Goal: Information Seeking & Learning: Find specific fact

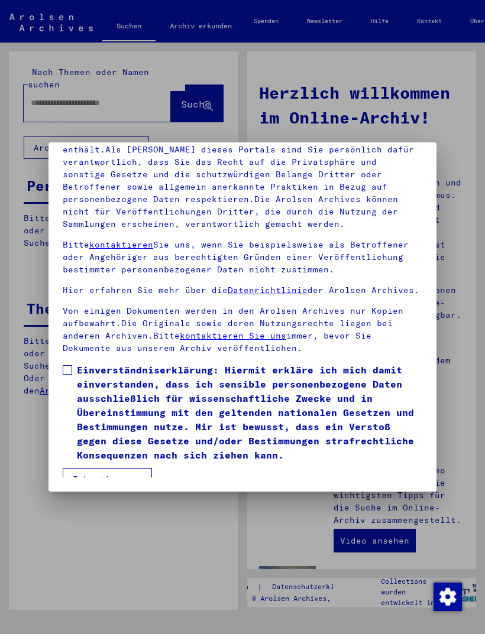
scroll to position [155, 0]
click at [64, 365] on span at bounding box center [67, 369] width 9 height 9
click at [88, 469] on button "Ich stimme zu" at bounding box center [107, 479] width 89 height 22
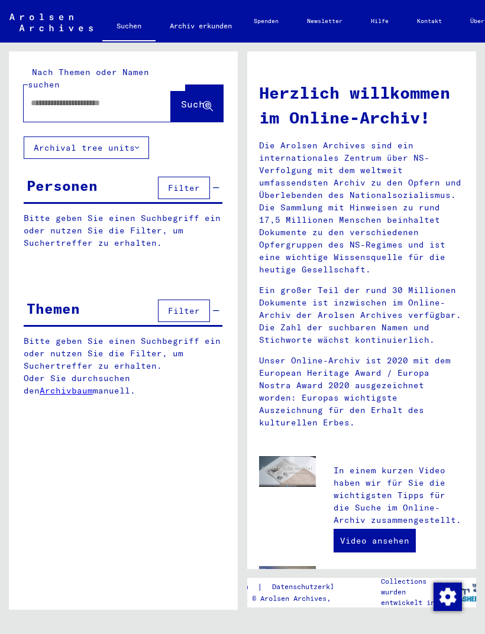
click at [45, 97] on input "text" at bounding box center [83, 103] width 105 height 12
type input "*******"
click at [185, 98] on span "Suche" at bounding box center [196, 104] width 30 height 12
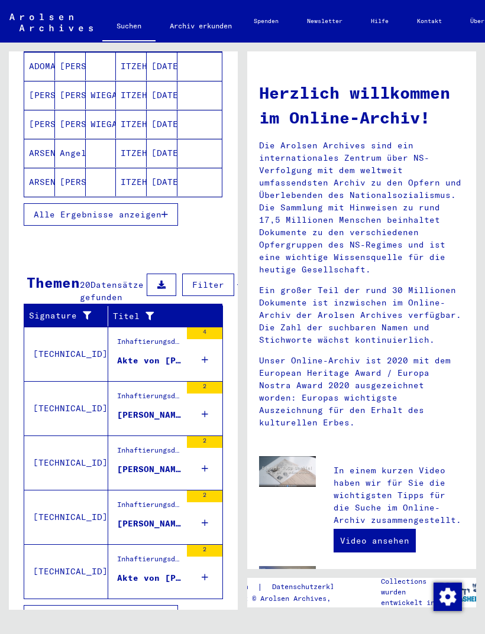
scroll to position [189, 0]
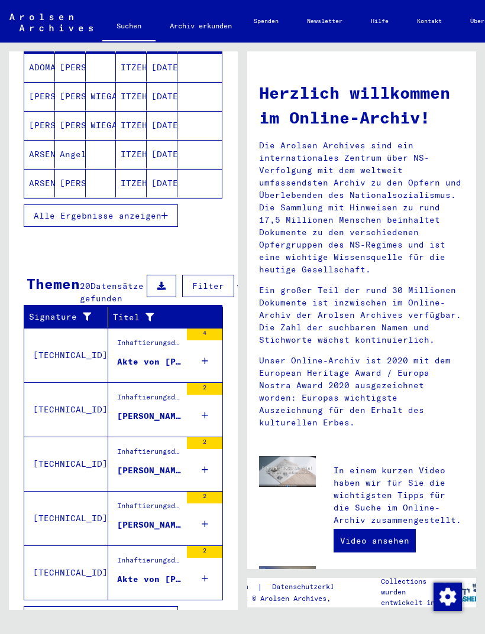
click at [63, 618] on button "Alle Ergebnisse anzeigen" at bounding box center [101, 617] width 154 height 22
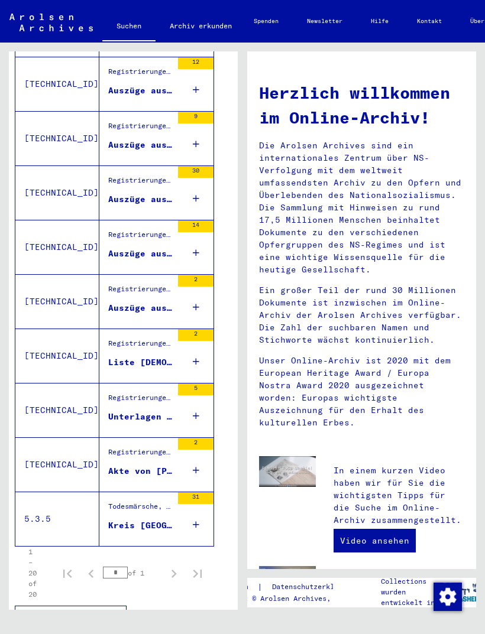
scroll to position [844, 9]
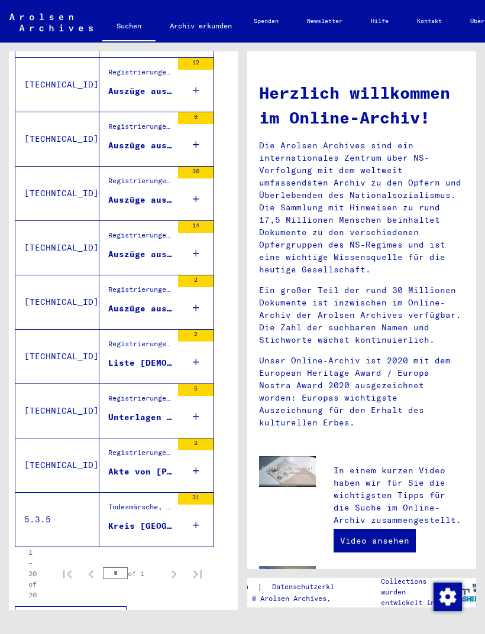
click at [118, 478] on div "Akte von [PERSON_NAME], geboren am [DEMOGRAPHIC_DATA], geboren in [GEOGRAPHIC_D…" at bounding box center [140, 472] width 64 height 12
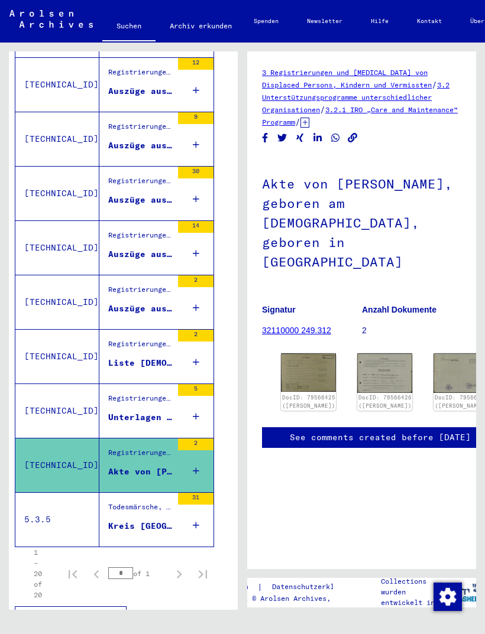
click at [293, 353] on img at bounding box center [308, 372] width 55 height 38
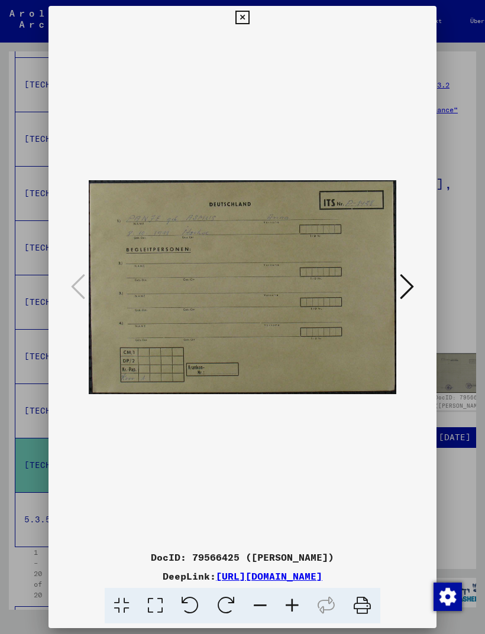
click at [403, 288] on icon at bounding box center [406, 286] width 14 height 28
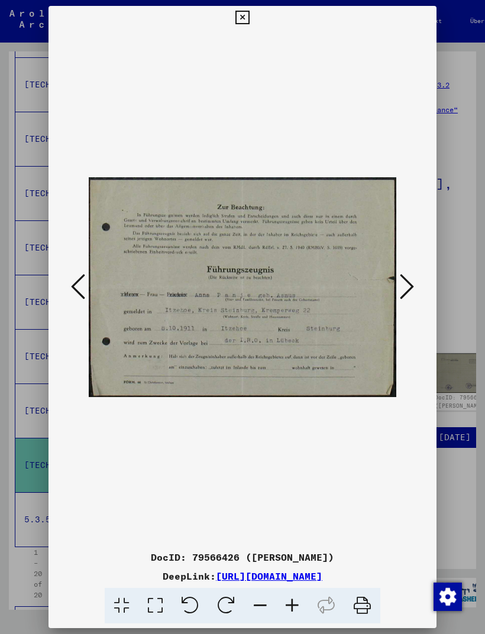
click at [391, 282] on img at bounding box center [242, 288] width 307 height 516
click at [402, 284] on icon at bounding box center [406, 286] width 14 height 28
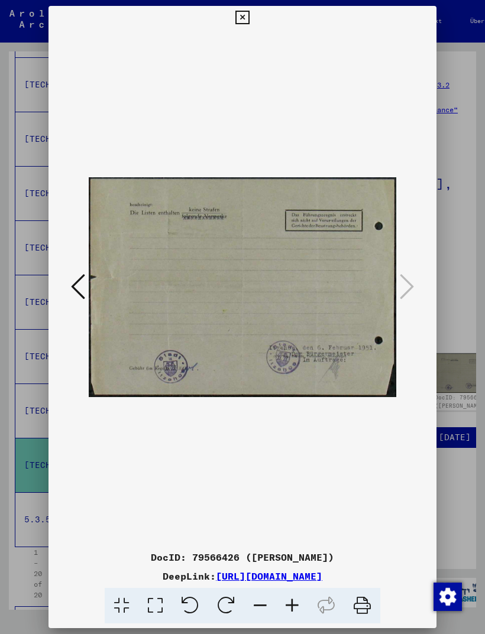
click at [252, 18] on button at bounding box center [242, 18] width 21 height 24
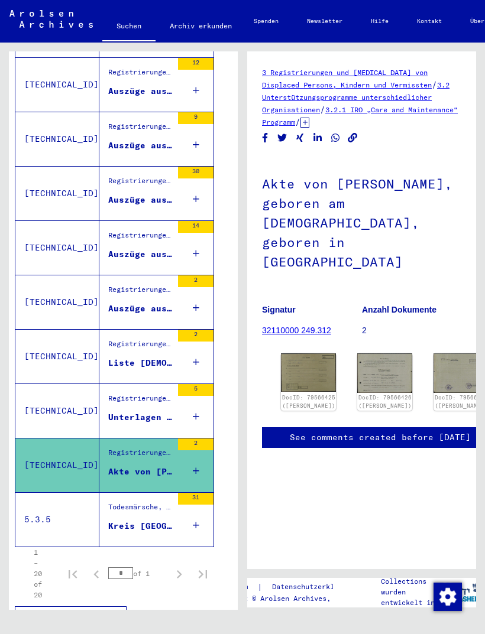
click at [131, 424] on div "Unterlagen von [PERSON_NAME], geboren am [DEMOGRAPHIC_DATA], geboren in [GEOGRA…" at bounding box center [140, 417] width 64 height 12
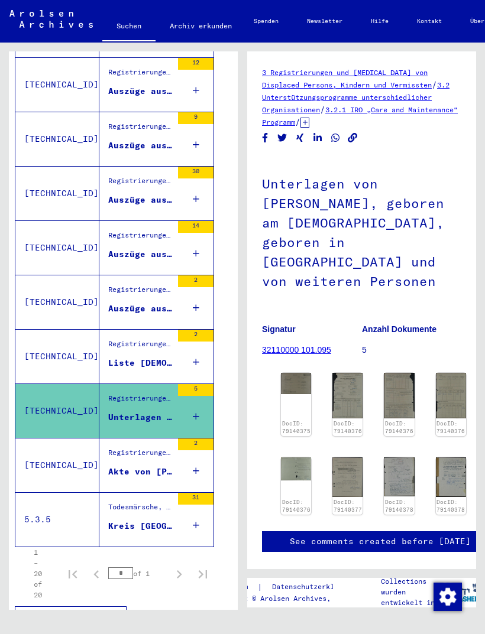
click at [298, 373] on img at bounding box center [296, 383] width 30 height 21
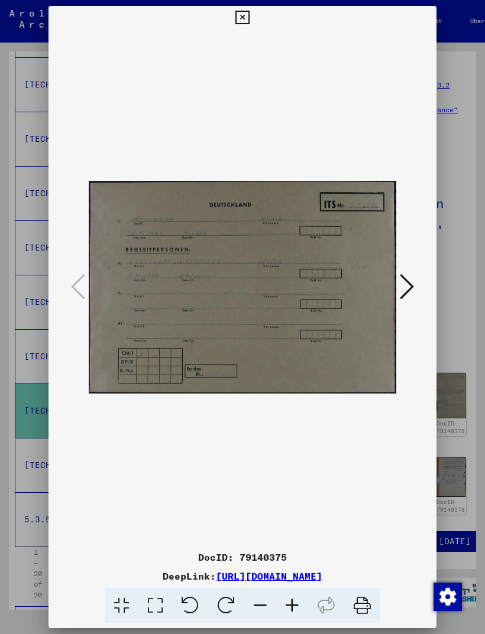
click at [401, 275] on icon at bounding box center [406, 286] width 14 height 28
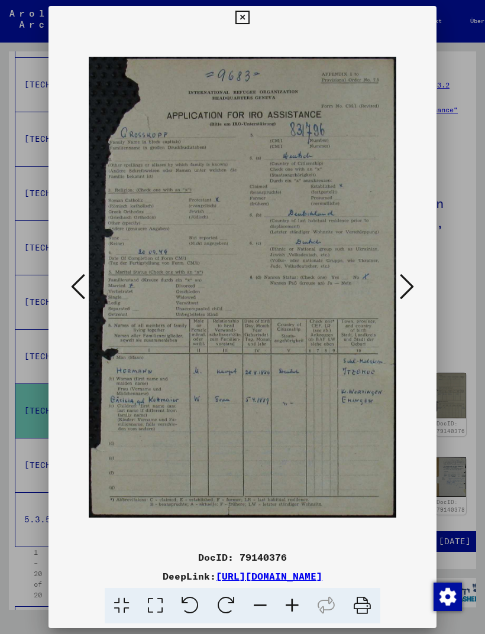
click at [401, 285] on icon at bounding box center [406, 286] width 14 height 28
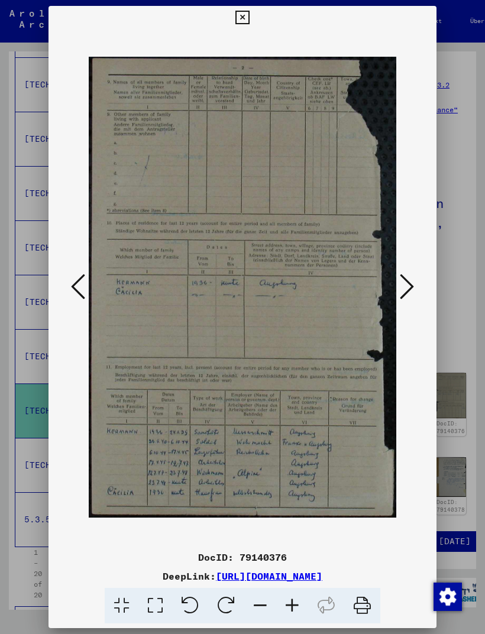
click at [406, 285] on icon at bounding box center [406, 286] width 14 height 28
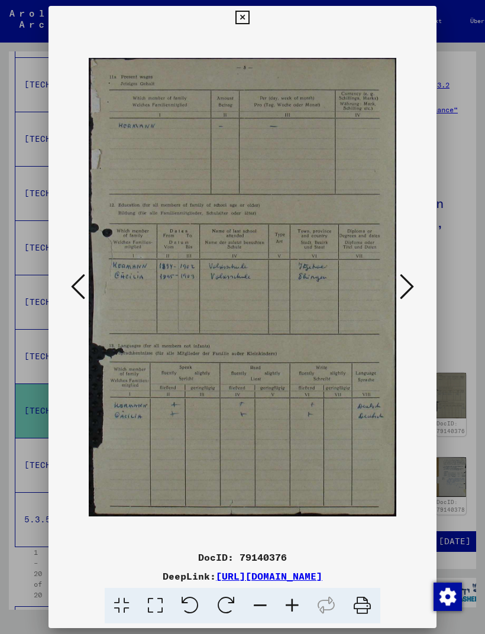
click at [410, 281] on icon at bounding box center [406, 286] width 14 height 28
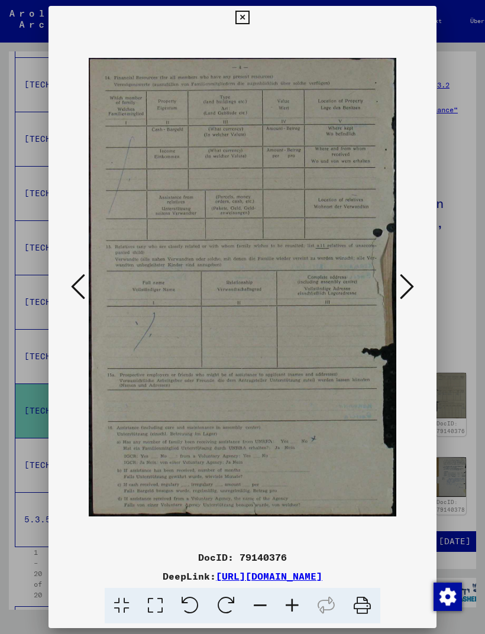
click at [407, 282] on icon at bounding box center [406, 286] width 14 height 28
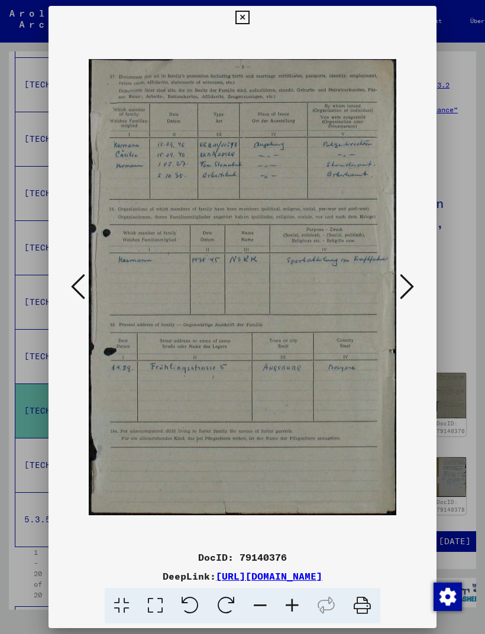
click at [404, 275] on icon at bounding box center [406, 286] width 14 height 28
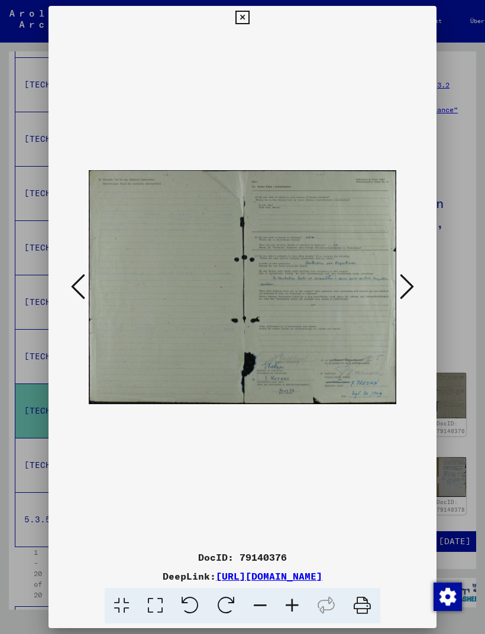
click at [407, 281] on icon at bounding box center [406, 286] width 14 height 28
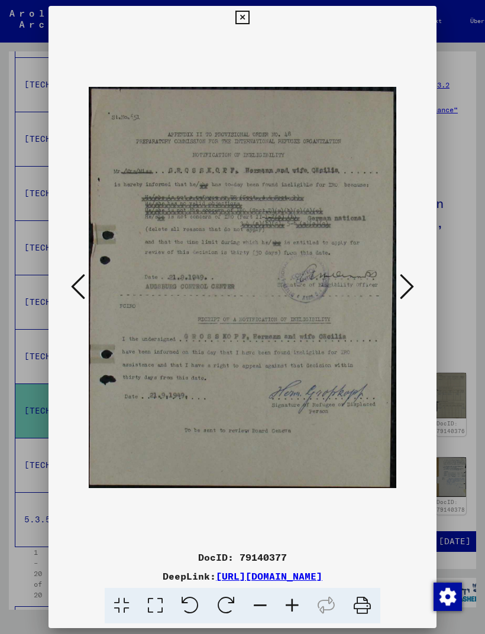
click at [402, 275] on icon at bounding box center [406, 286] width 14 height 28
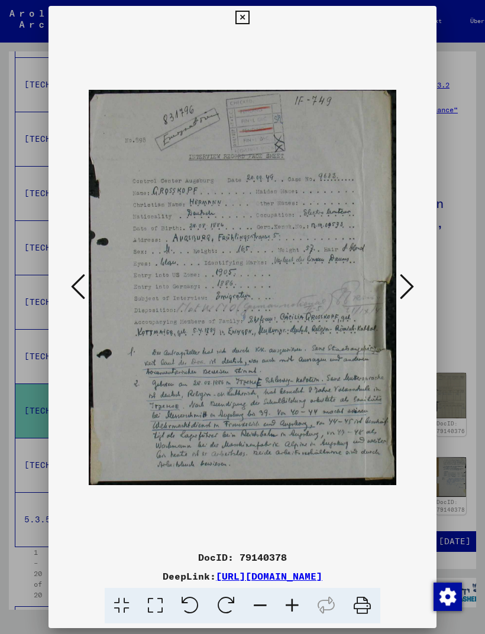
click at [401, 293] on icon at bounding box center [406, 286] width 14 height 28
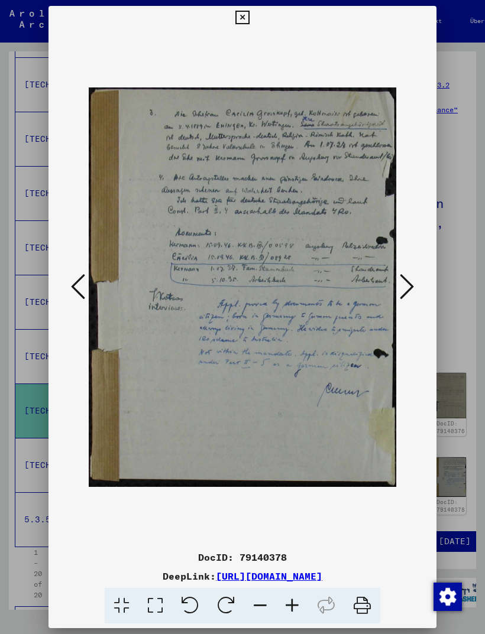
click at [412, 283] on icon at bounding box center [406, 286] width 14 height 28
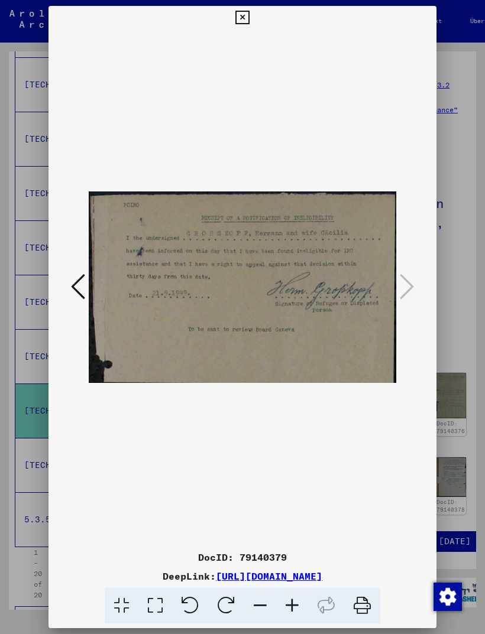
click at [249, 16] on icon at bounding box center [242, 18] width 14 height 14
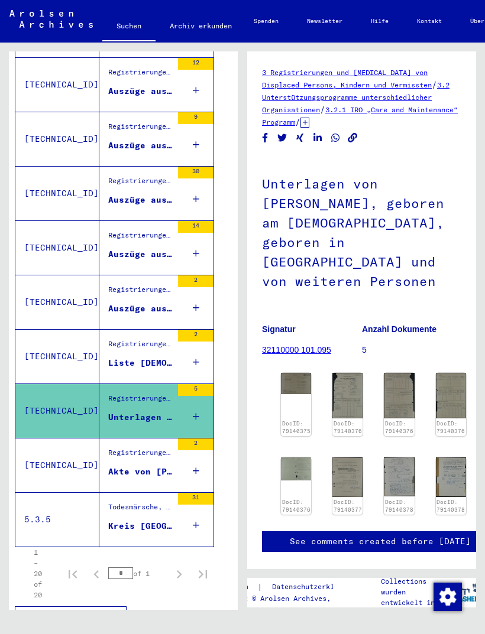
click at [138, 315] on div "Auszüge aus dem Meldebuch der Gemeinde [GEOGRAPHIC_DATA]" at bounding box center [140, 309] width 64 height 12
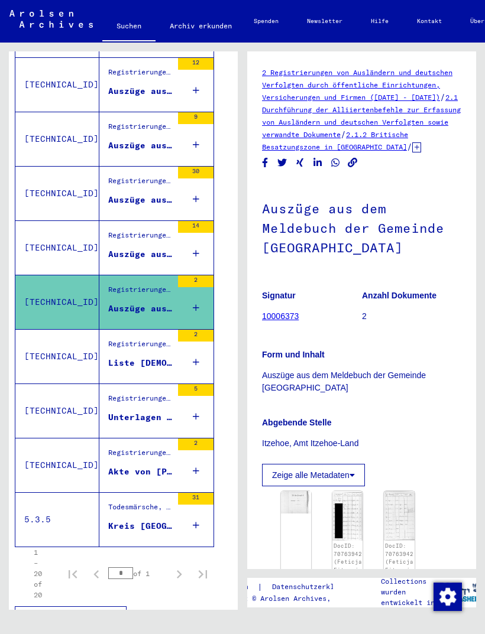
click at [67, 262] on td "[TECHNICAL_ID]" at bounding box center [57, 247] width 84 height 54
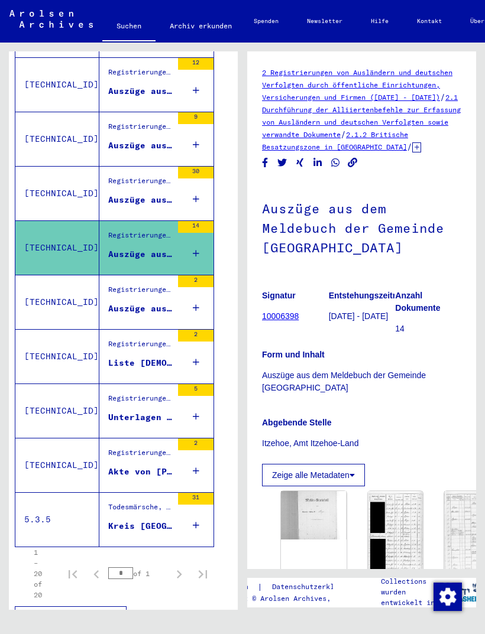
click at [53, 201] on td "[TECHNICAL_ID]" at bounding box center [57, 193] width 84 height 54
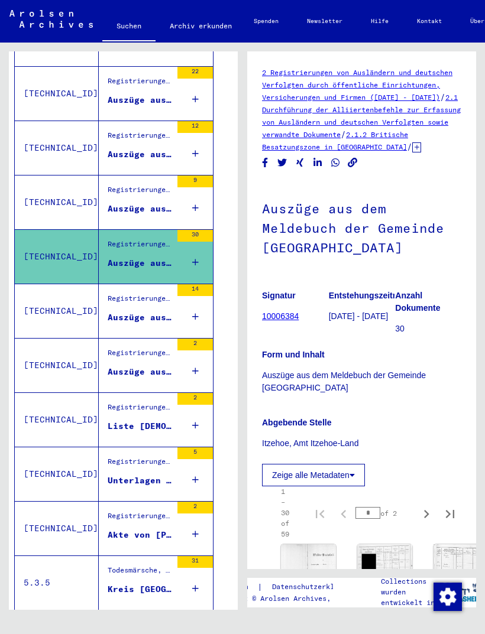
scroll to position [781, 9]
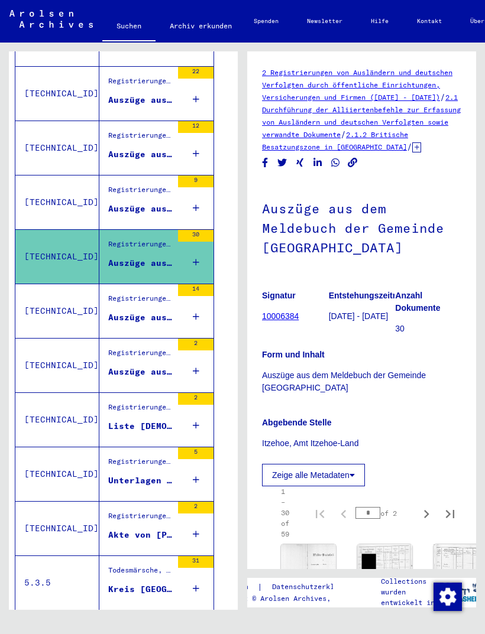
click at [53, 217] on td "[TECHNICAL_ID]" at bounding box center [57, 202] width 84 height 54
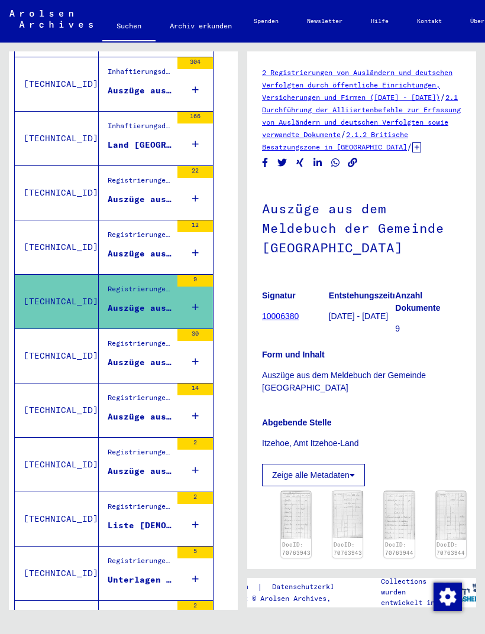
scroll to position [682, 9]
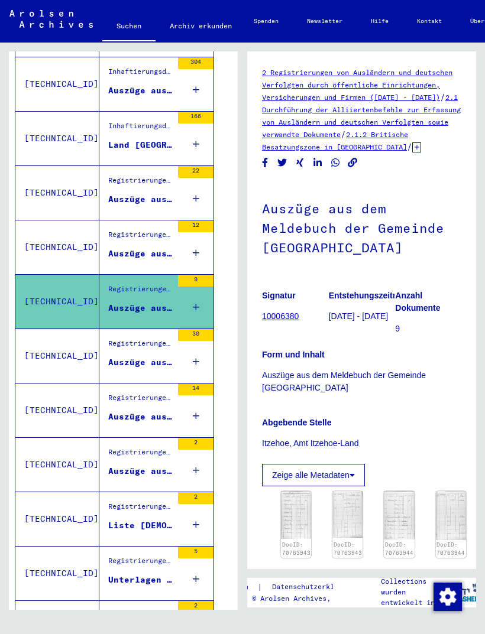
click at [51, 263] on td "[TECHNICAL_ID]" at bounding box center [57, 247] width 84 height 54
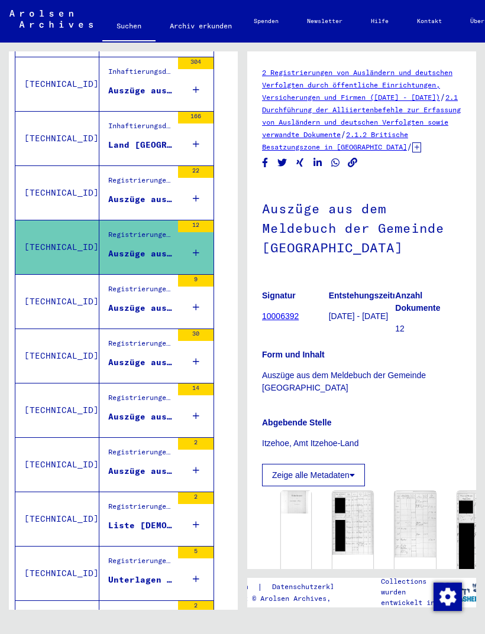
click at [51, 204] on td "[TECHNICAL_ID]" at bounding box center [57, 192] width 84 height 54
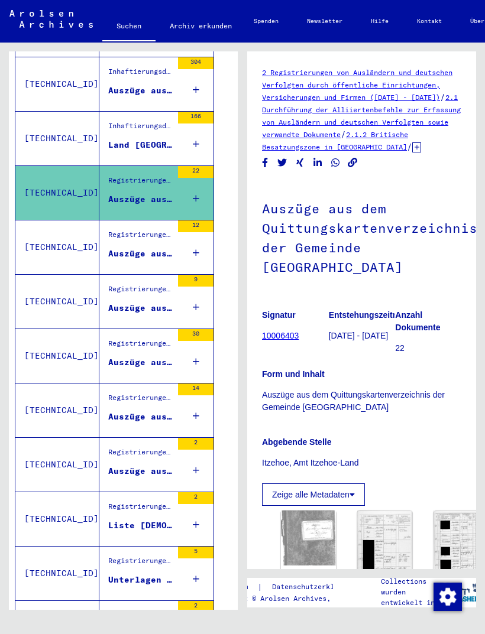
click at [46, 154] on td "[TECHNICAL_ID]" at bounding box center [57, 138] width 84 height 54
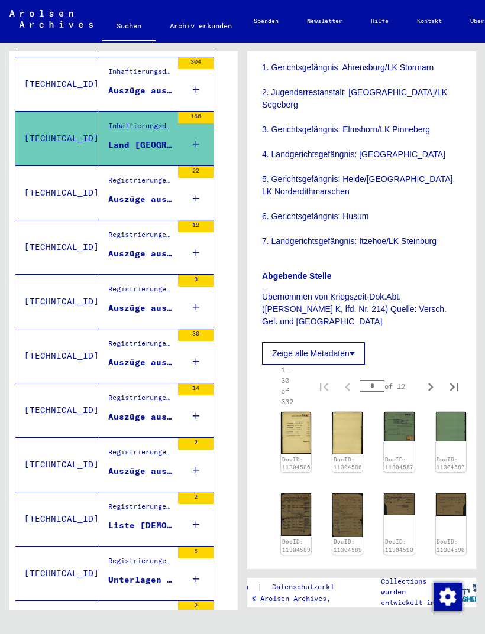
scroll to position [349, 0]
click at [453, 379] on icon "Last page" at bounding box center [454, 386] width 17 height 17
type input "**"
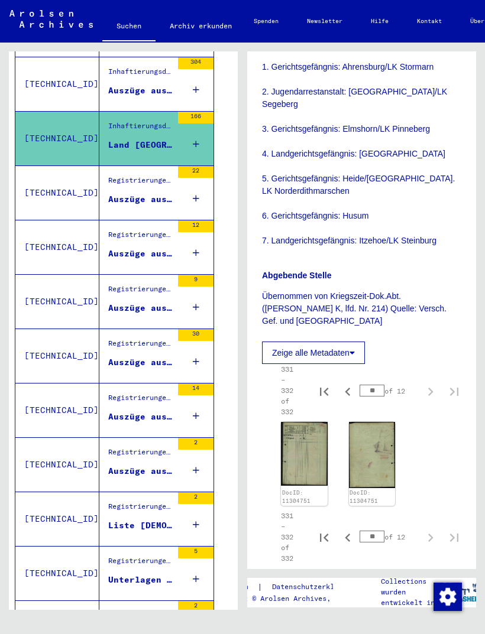
click at [366, 452] on img at bounding box center [372, 455] width 47 height 66
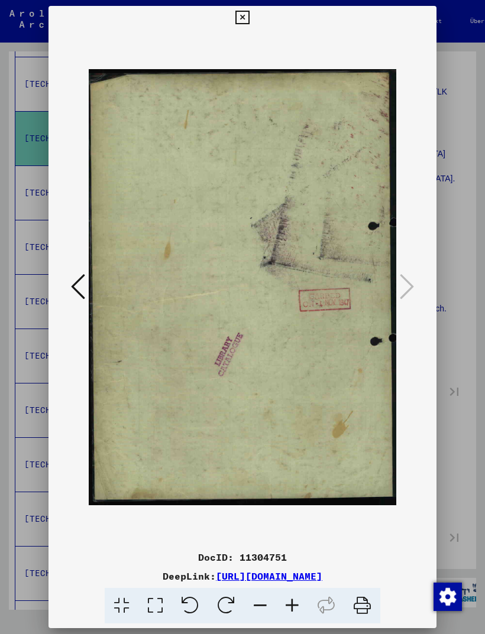
click at [82, 286] on icon at bounding box center [78, 286] width 14 height 28
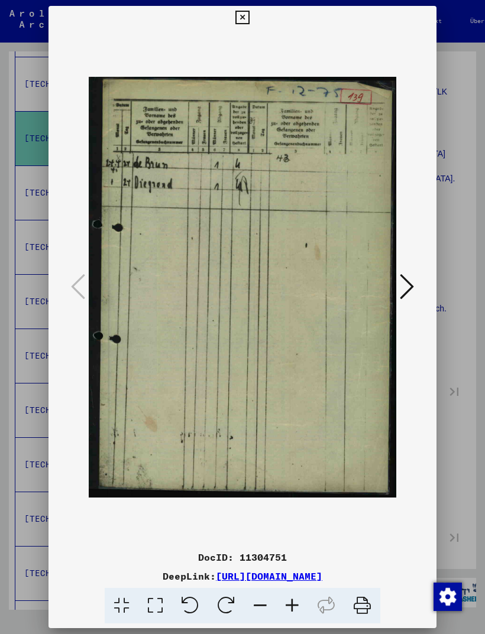
click at [249, 11] on icon at bounding box center [242, 18] width 14 height 14
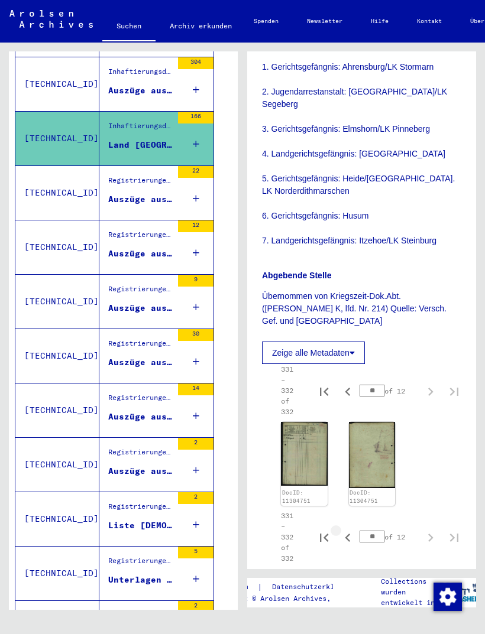
click at [345, 534] on icon "Previous page" at bounding box center [347, 537] width 17 height 17
type input "**"
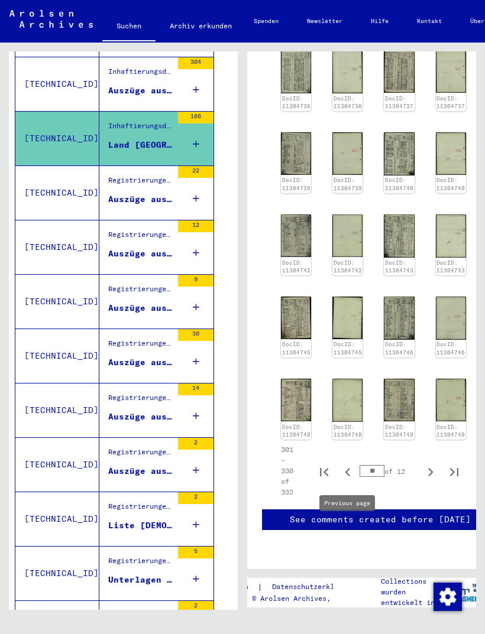
scroll to position [723, 0]
click at [447, 379] on img at bounding box center [451, 400] width 30 height 43
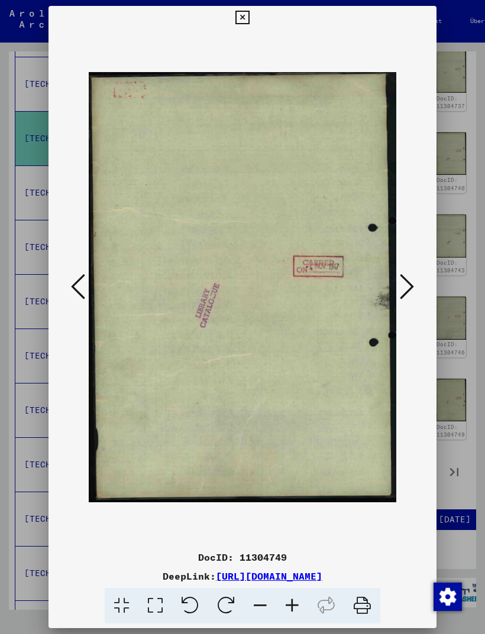
click at [88, 290] on button at bounding box center [77, 288] width 21 height 34
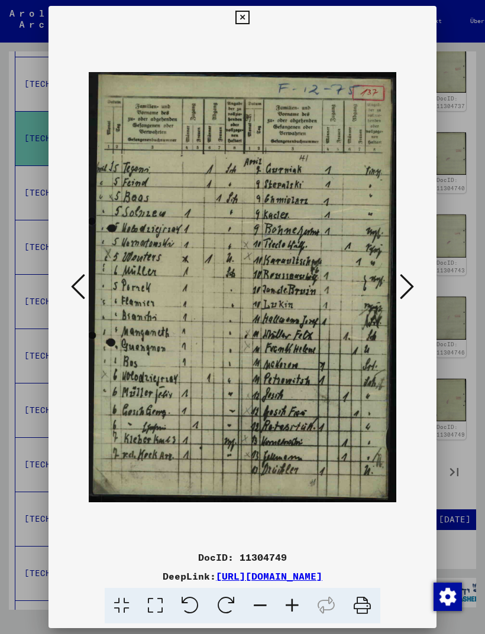
click at [74, 287] on icon at bounding box center [78, 286] width 14 height 28
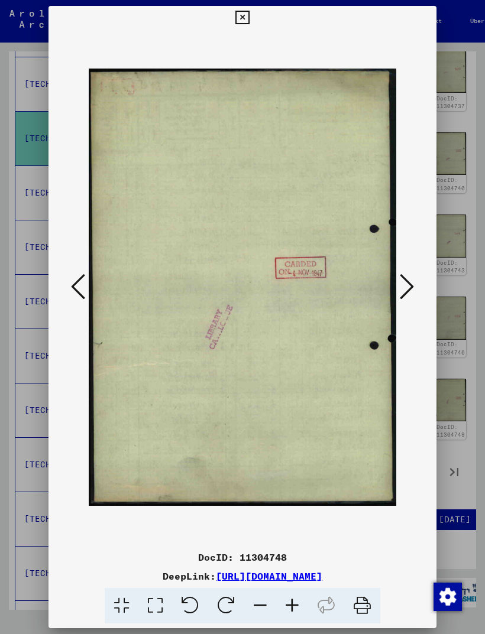
click at [75, 287] on icon at bounding box center [78, 286] width 14 height 28
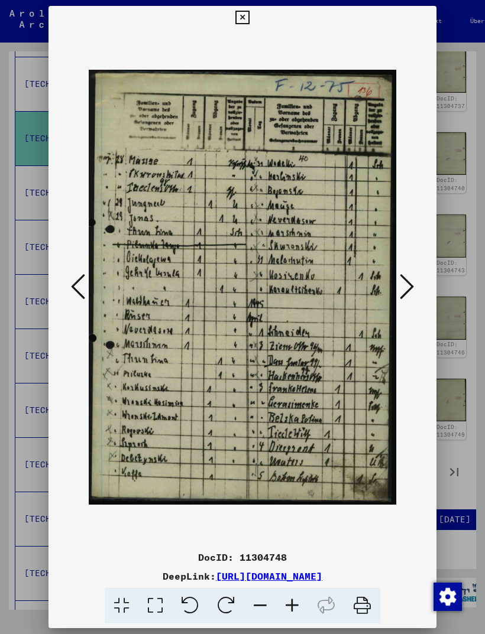
click at [78, 288] on icon at bounding box center [78, 286] width 14 height 28
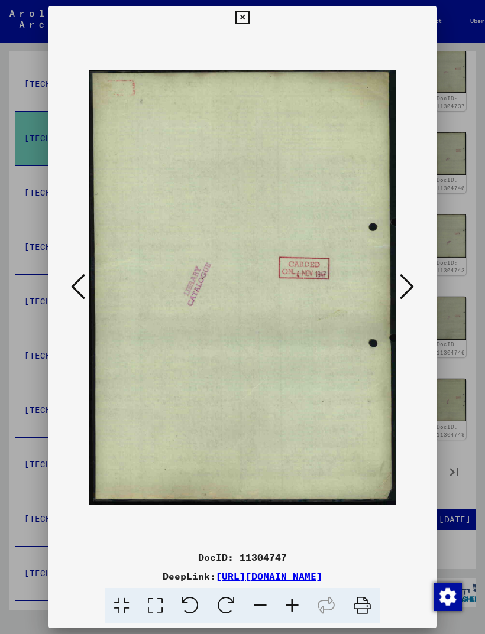
click at [77, 286] on icon at bounding box center [78, 286] width 14 height 28
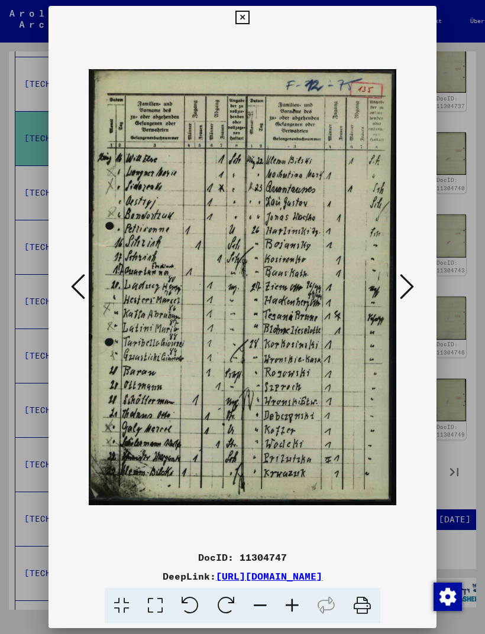
click at [76, 285] on icon at bounding box center [78, 286] width 14 height 28
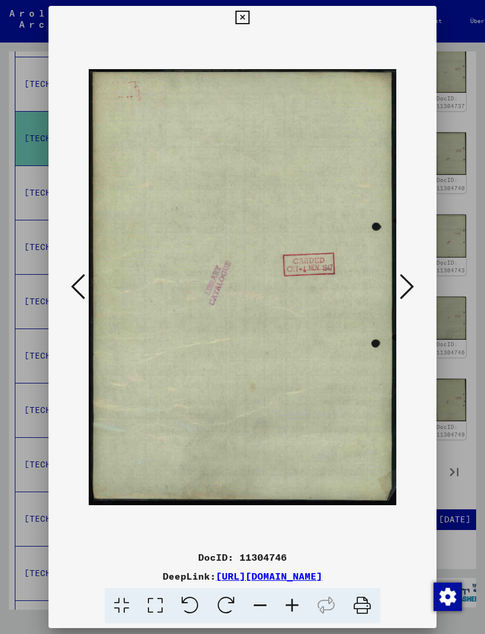
click at [76, 284] on icon at bounding box center [78, 286] width 14 height 28
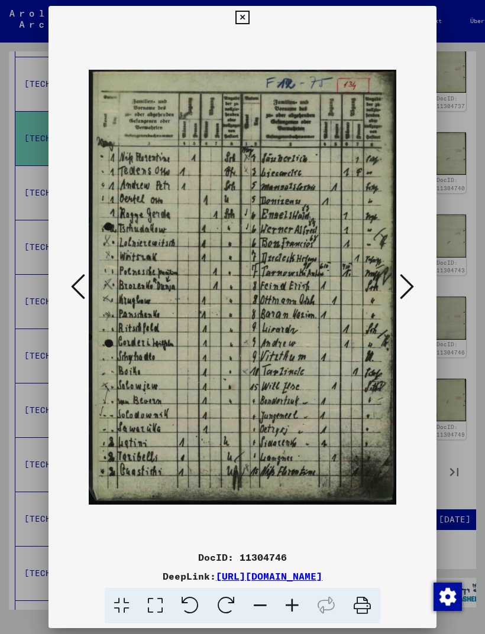
click at [78, 282] on icon at bounding box center [78, 286] width 14 height 28
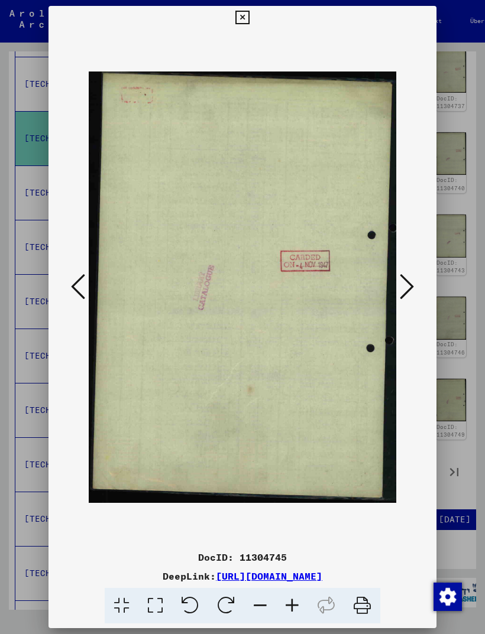
click at [76, 278] on icon at bounding box center [78, 286] width 14 height 28
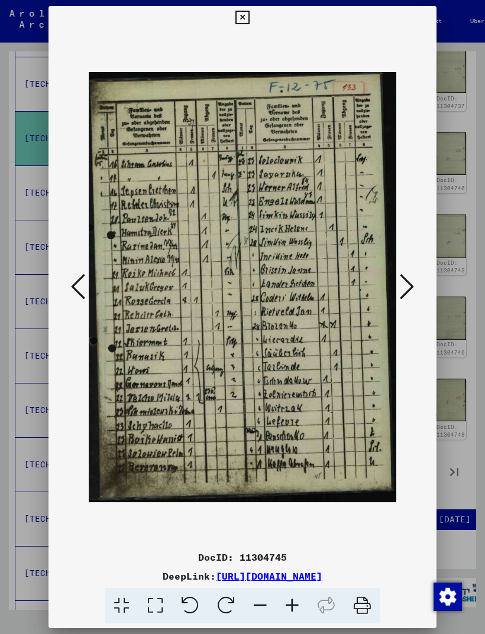
click at [80, 277] on icon at bounding box center [78, 286] width 14 height 28
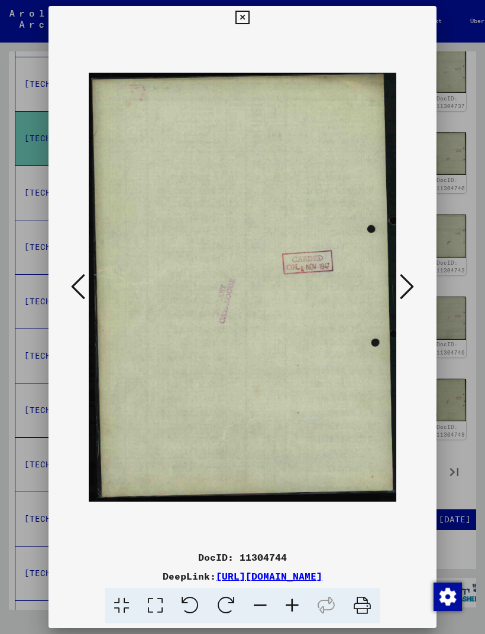
click at [77, 278] on icon at bounding box center [78, 286] width 14 height 28
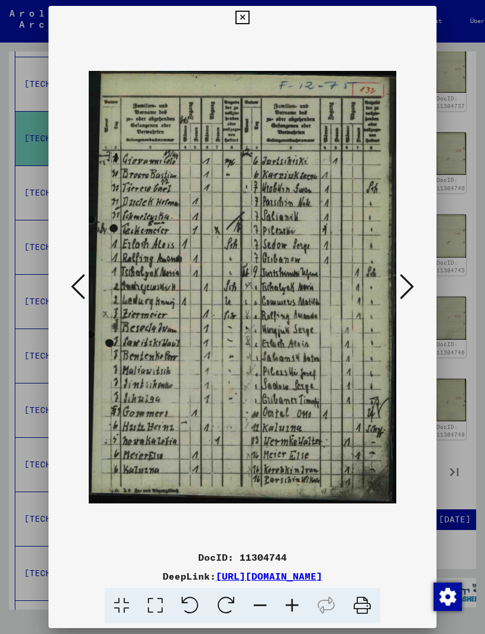
click at [77, 278] on icon at bounding box center [78, 286] width 14 height 28
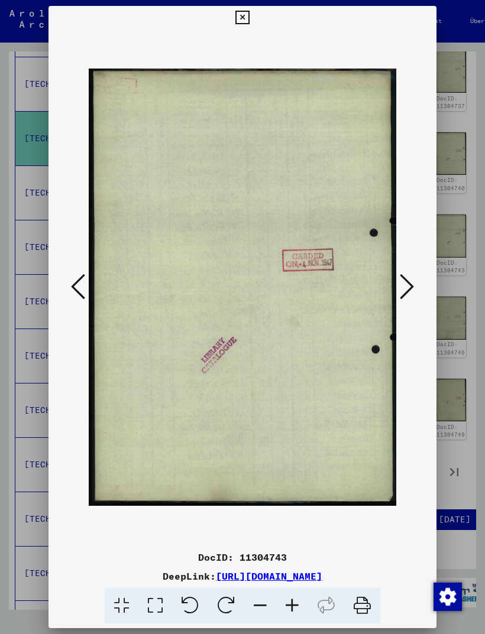
click at [80, 282] on icon at bounding box center [78, 286] width 14 height 28
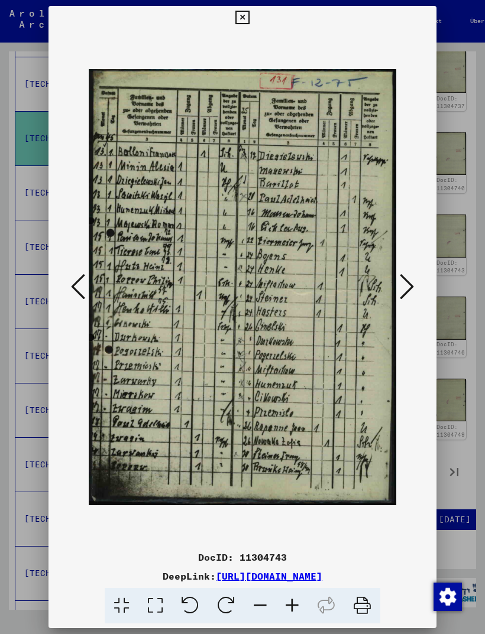
click at [78, 280] on icon at bounding box center [78, 286] width 14 height 28
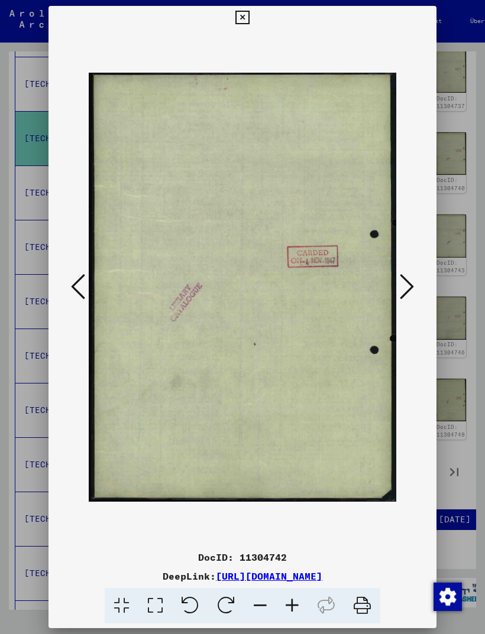
click at [78, 280] on icon at bounding box center [78, 286] width 14 height 28
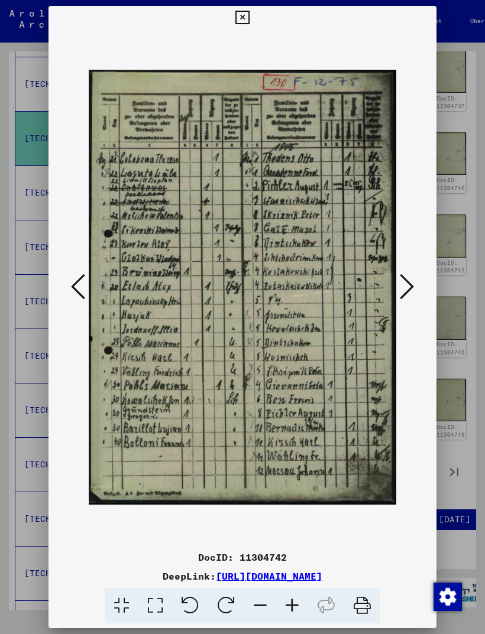
click at [76, 290] on icon at bounding box center [78, 286] width 14 height 28
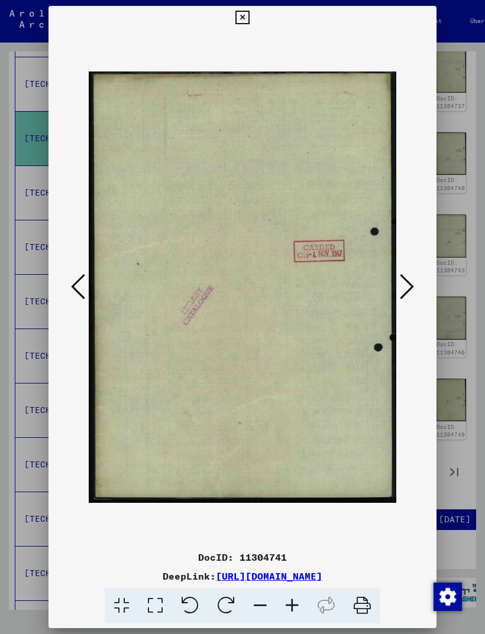
click at [73, 282] on icon at bounding box center [78, 286] width 14 height 28
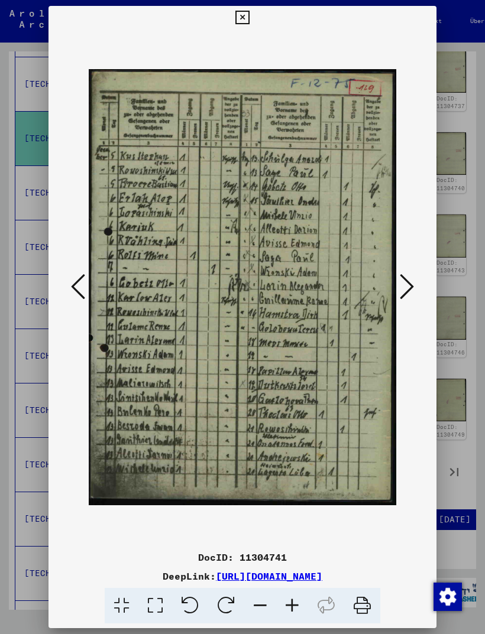
click at [74, 282] on icon at bounding box center [78, 286] width 14 height 28
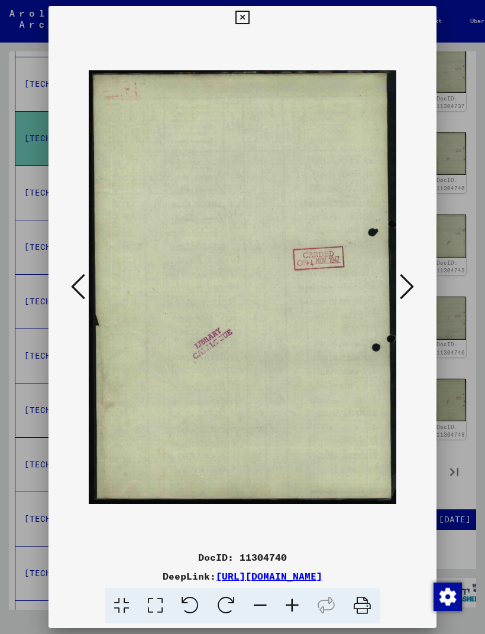
click at [72, 281] on icon at bounding box center [78, 286] width 14 height 28
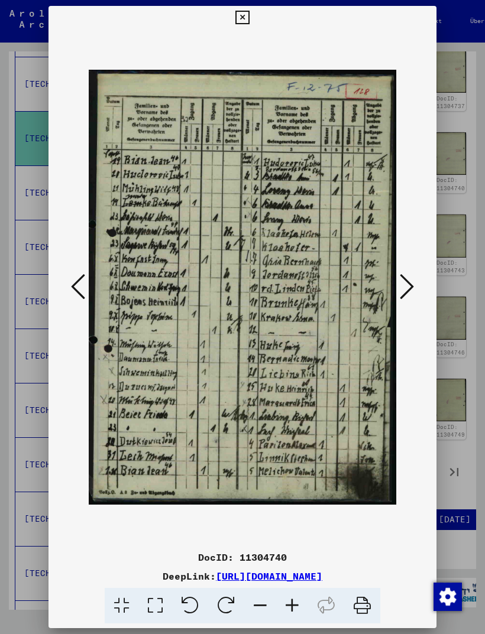
click at [72, 282] on icon at bounding box center [78, 286] width 14 height 28
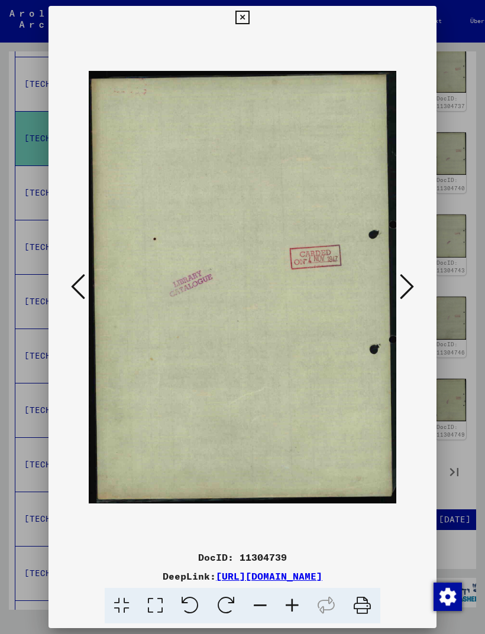
click at [72, 282] on icon at bounding box center [78, 286] width 14 height 28
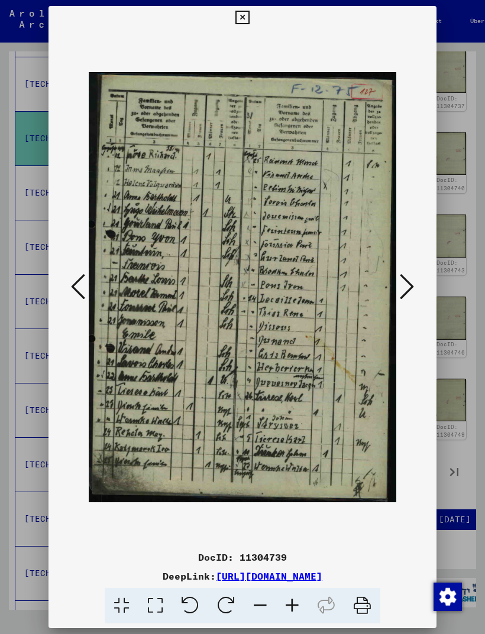
click at [73, 281] on icon at bounding box center [78, 286] width 14 height 28
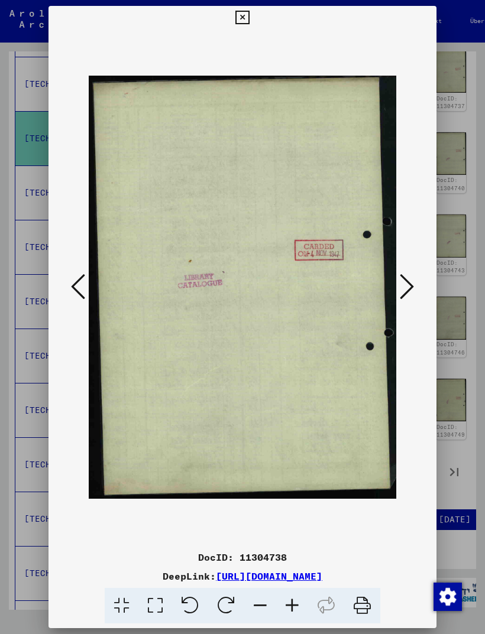
click at [73, 281] on icon at bounding box center [78, 286] width 14 height 28
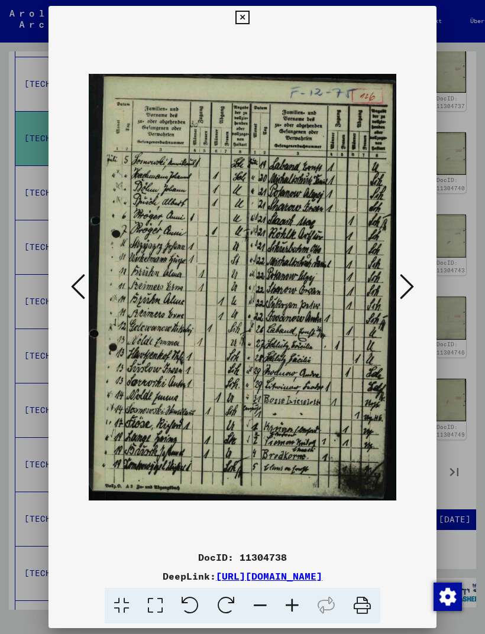
click at [73, 281] on icon at bounding box center [78, 286] width 14 height 28
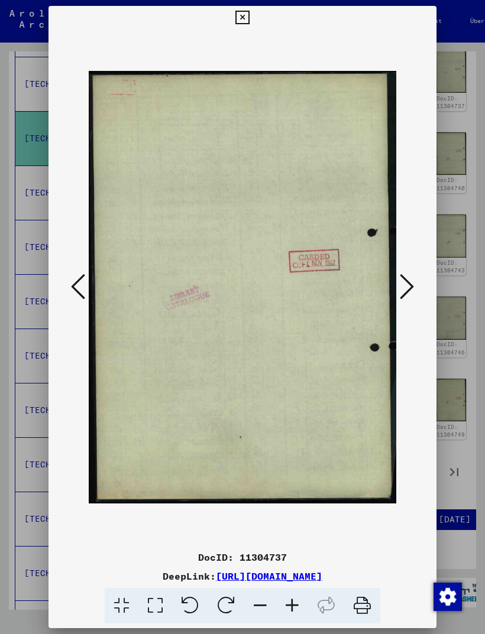
click at [73, 282] on icon at bounding box center [78, 286] width 14 height 28
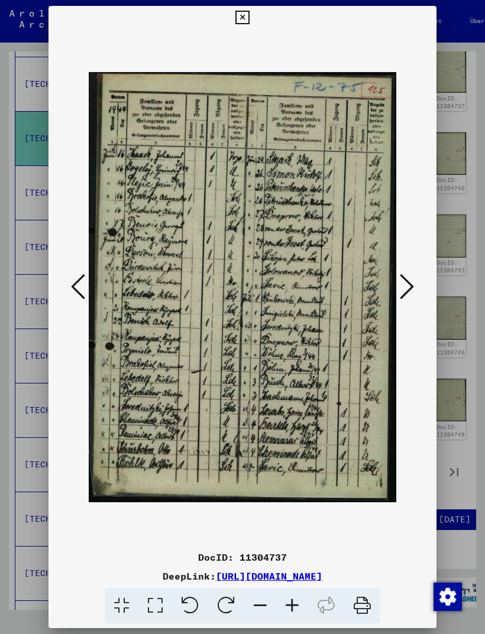
click at [74, 282] on icon at bounding box center [78, 286] width 14 height 28
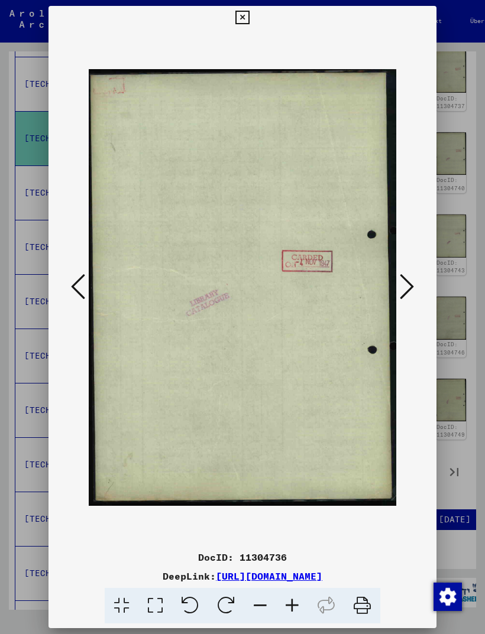
click at [73, 281] on icon at bounding box center [78, 286] width 14 height 28
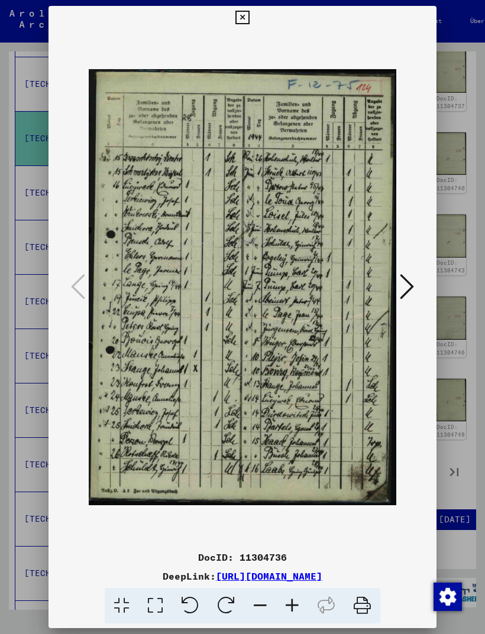
click at [249, 15] on icon at bounding box center [242, 18] width 14 height 14
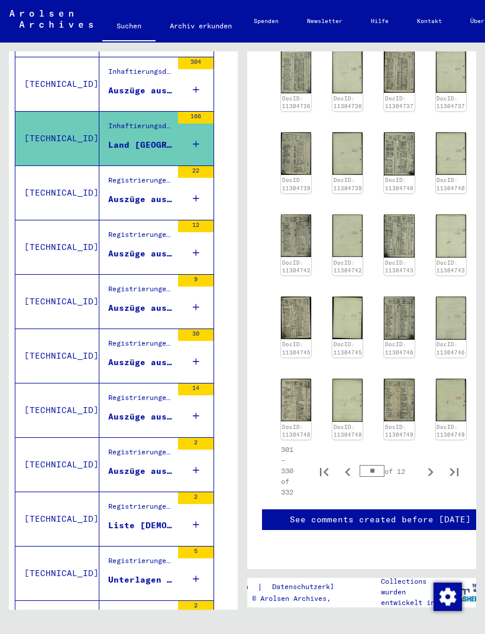
click at [349, 464] on icon "Previous page" at bounding box center [347, 472] width 17 height 17
type input "**"
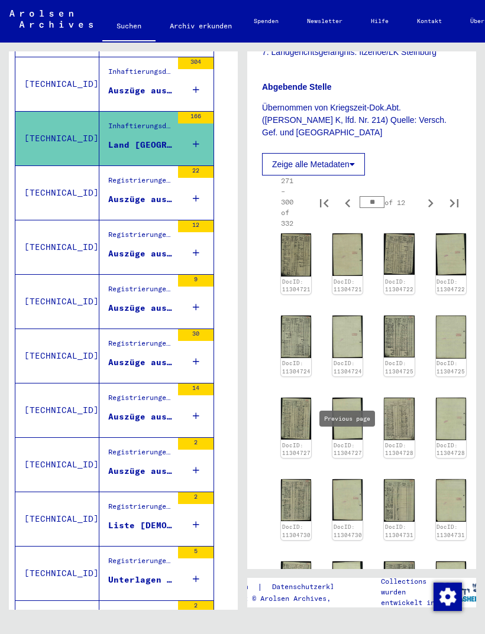
scroll to position [537, 0]
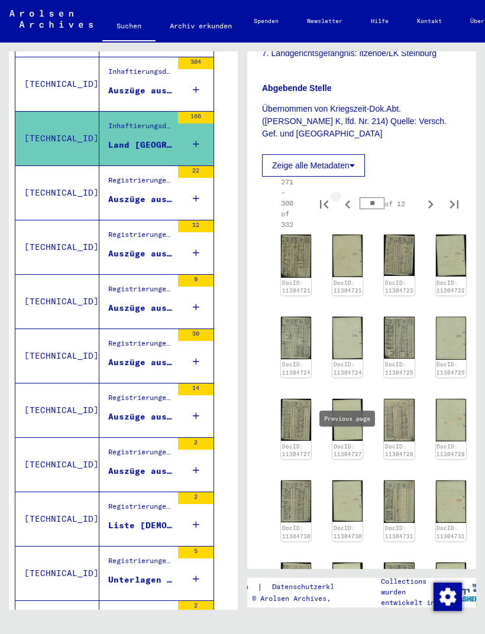
click at [346, 196] on icon "Previous page" at bounding box center [347, 204] width 17 height 17
type input "*"
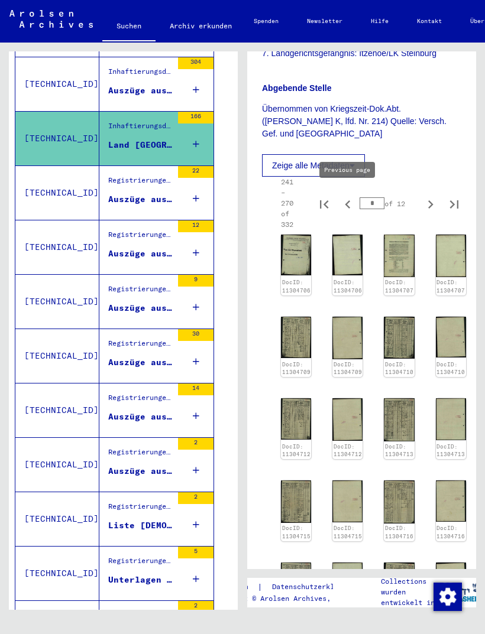
click at [286, 248] on img at bounding box center [296, 255] width 30 height 41
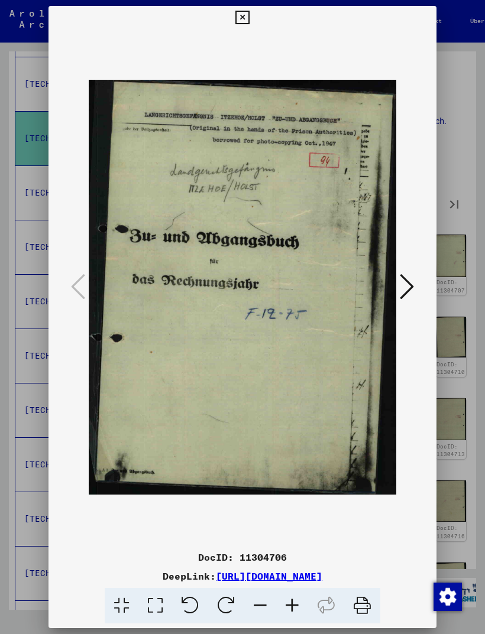
click at [405, 275] on icon at bounding box center [406, 286] width 14 height 28
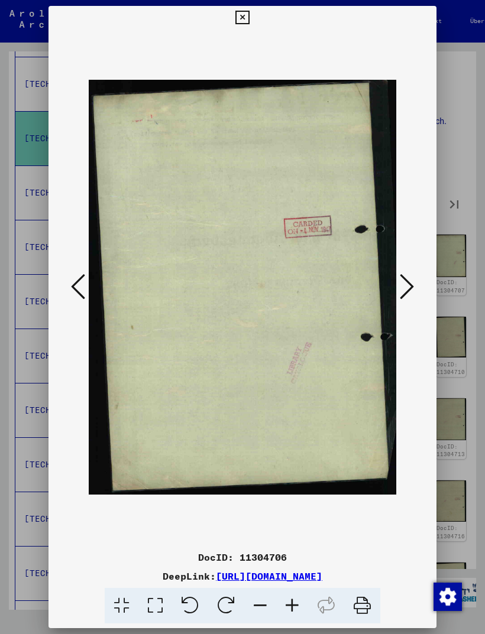
click at [405, 281] on icon at bounding box center [406, 286] width 14 height 28
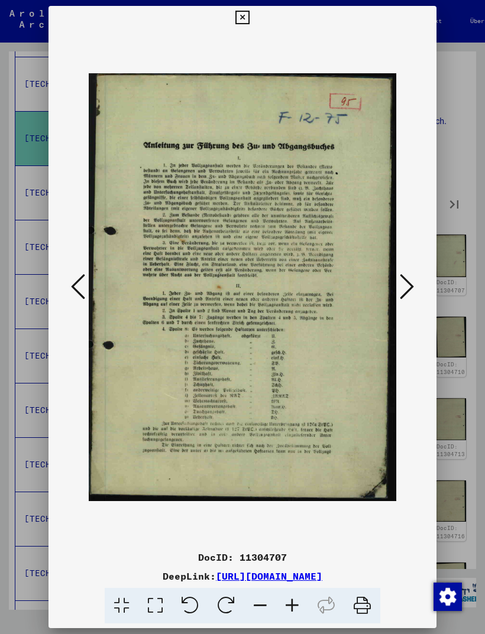
click at [390, 274] on img at bounding box center [242, 288] width 307 height 516
click at [402, 281] on icon at bounding box center [406, 286] width 14 height 28
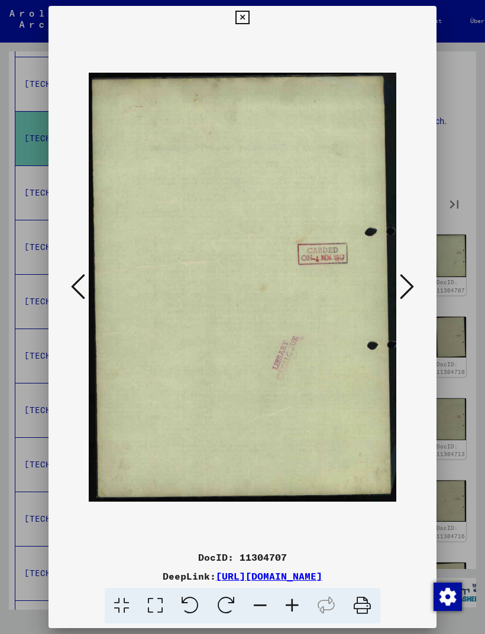
click at [404, 283] on icon at bounding box center [406, 286] width 14 height 28
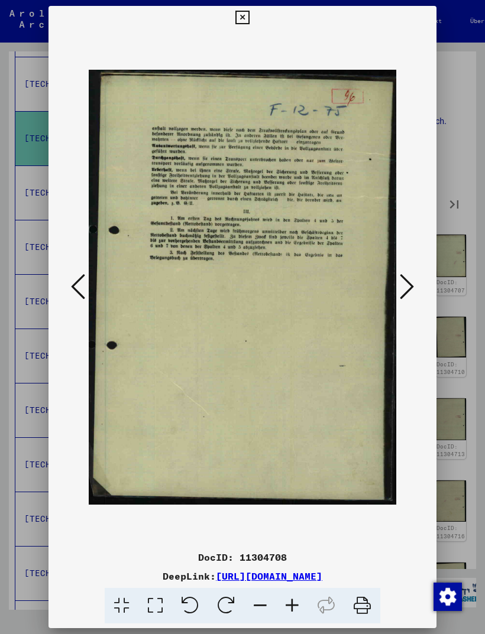
click at [400, 277] on icon at bounding box center [406, 286] width 14 height 28
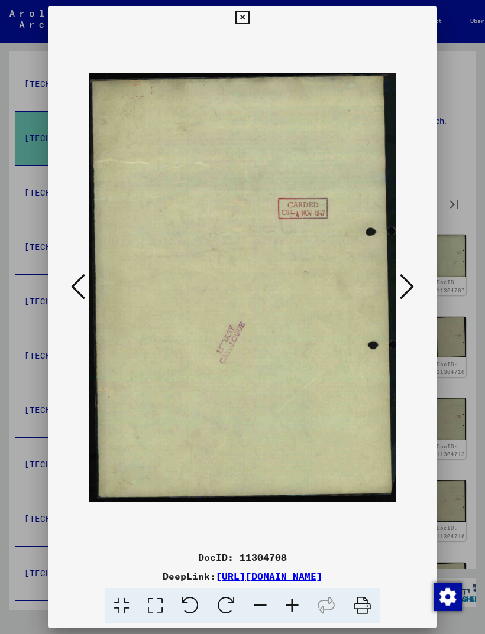
click at [400, 277] on icon at bounding box center [406, 286] width 14 height 28
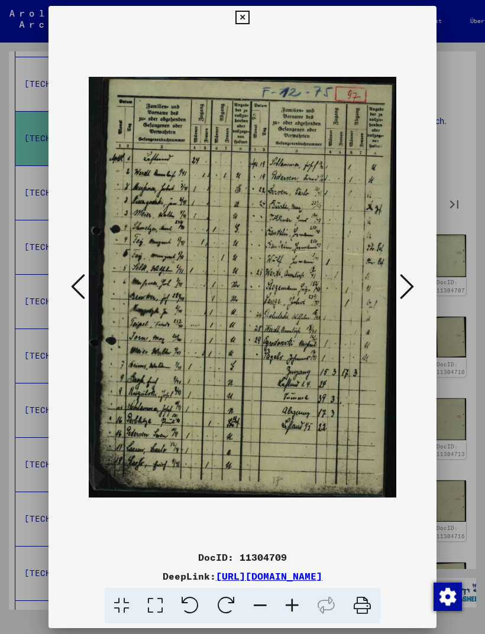
click at [401, 277] on icon at bounding box center [406, 286] width 14 height 28
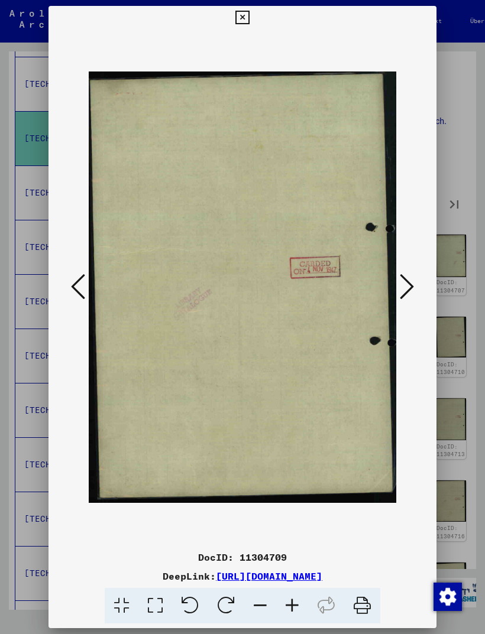
click at [402, 278] on icon at bounding box center [406, 286] width 14 height 28
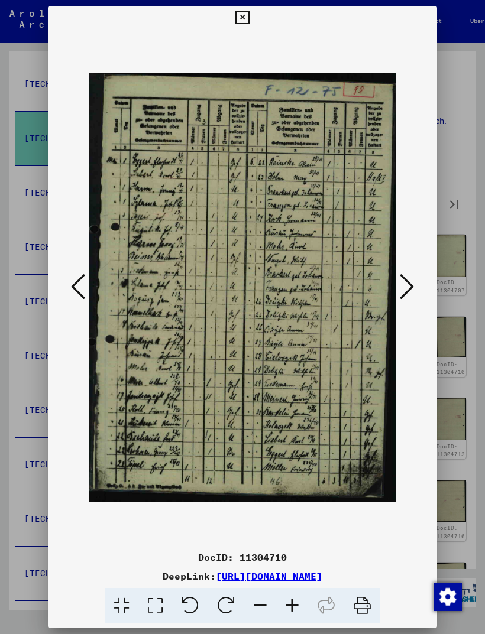
click at [249, 11] on icon at bounding box center [242, 18] width 14 height 14
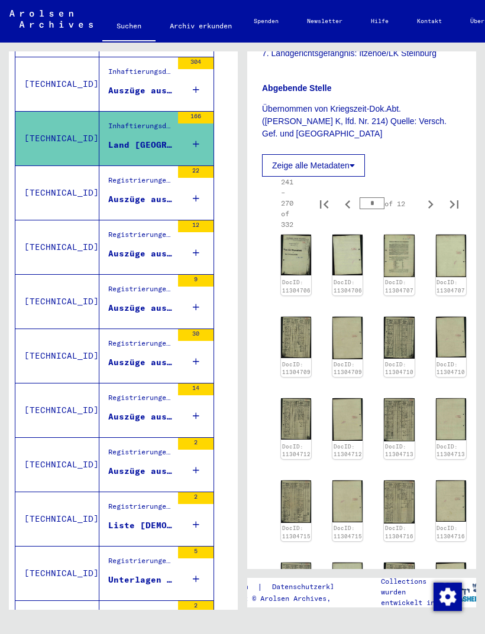
click at [131, 97] on div "Auszüge aus Unterlagen - - 1. der Staatsanwaltschaft Hildesheim (Verschiedene) …" at bounding box center [140, 91] width 64 height 12
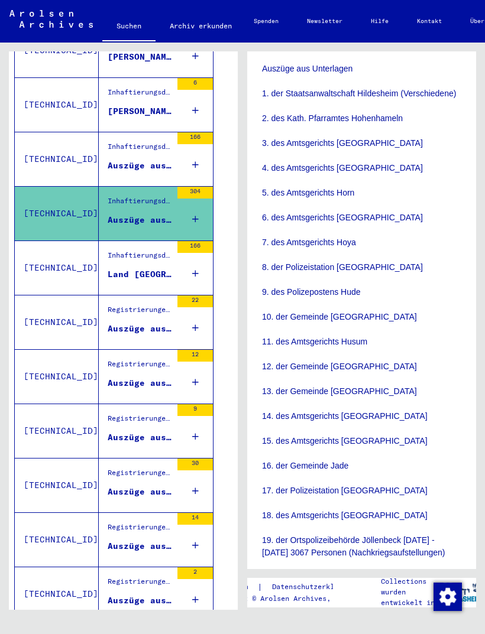
scroll to position [553, 9]
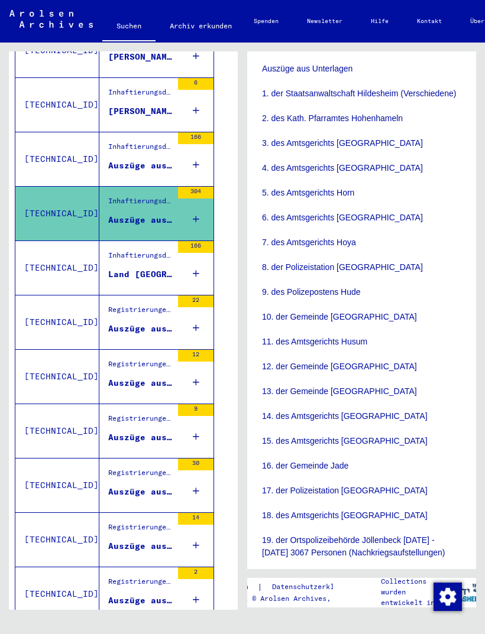
click at [140, 172] on div "Auszüge aus [MEDICAL_DATA] - - 1. des Landgerichts Aachen [DATE] - [DATE] 11 Pe…" at bounding box center [140, 166] width 64 height 12
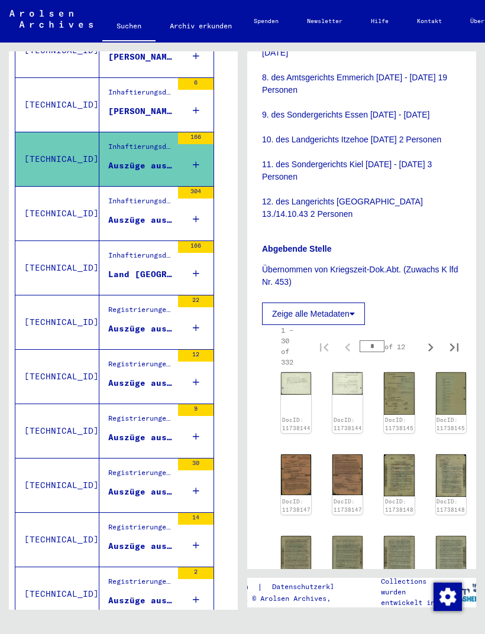
scroll to position [588, 0]
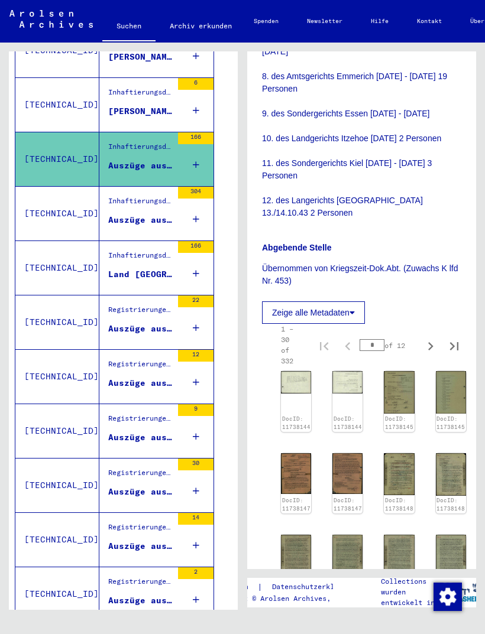
click at [453, 342] on icon "Last page" at bounding box center [454, 346] width 8 height 8
type input "**"
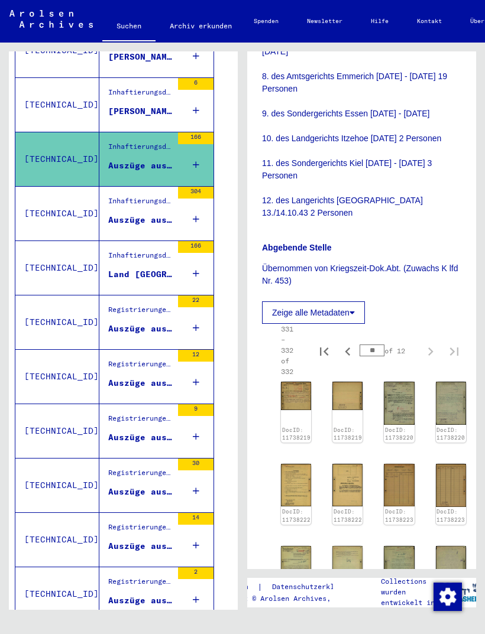
click at [348, 347] on icon "Previous page" at bounding box center [347, 351] width 5 height 8
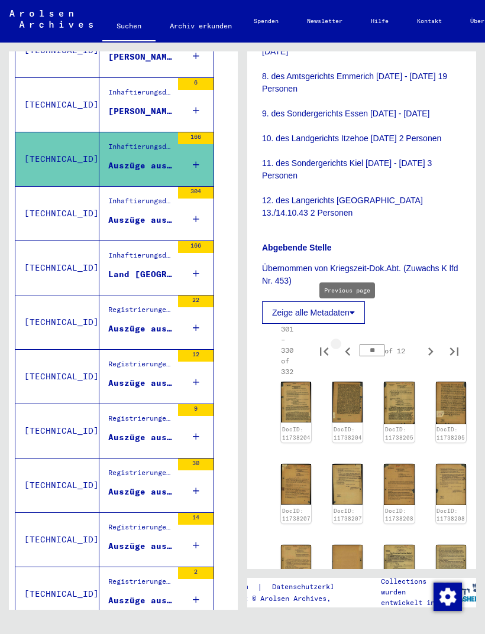
type input "**"
click at [350, 343] on icon "Previous page" at bounding box center [347, 351] width 17 height 17
type input "**"
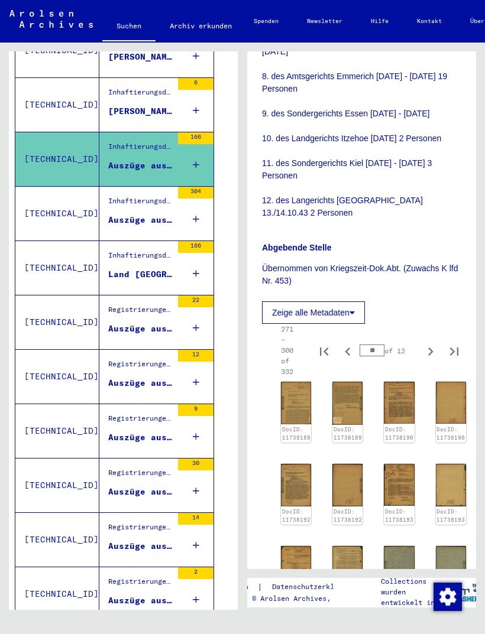
click at [343, 426] on link "DocID: 11738189" at bounding box center [347, 433] width 28 height 15
